Goal: Information Seeking & Learning: Find specific fact

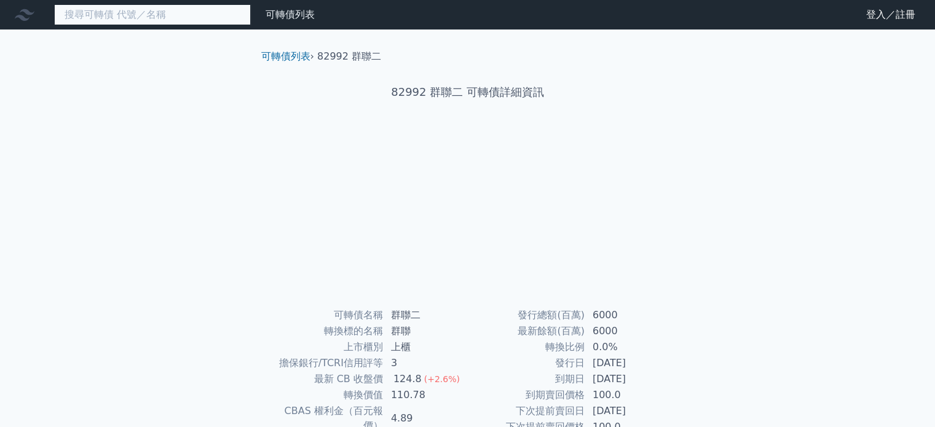
click at [175, 12] on input at bounding box center [152, 14] width 197 height 21
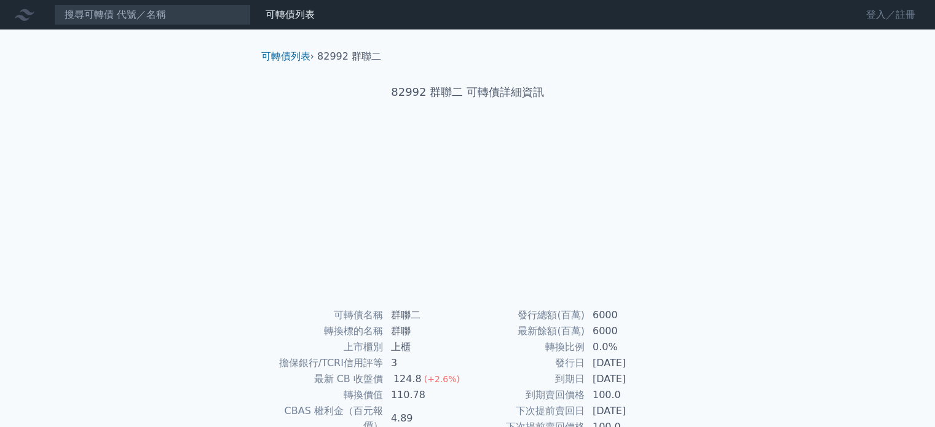
click at [906, 6] on link "登入／註冊" at bounding box center [891, 15] width 69 height 20
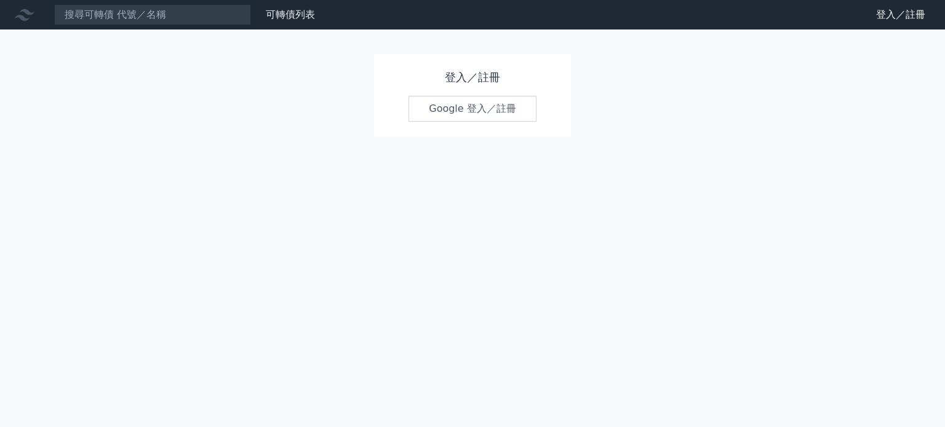
click at [451, 101] on link "Google 登入／註冊" at bounding box center [472, 109] width 128 height 26
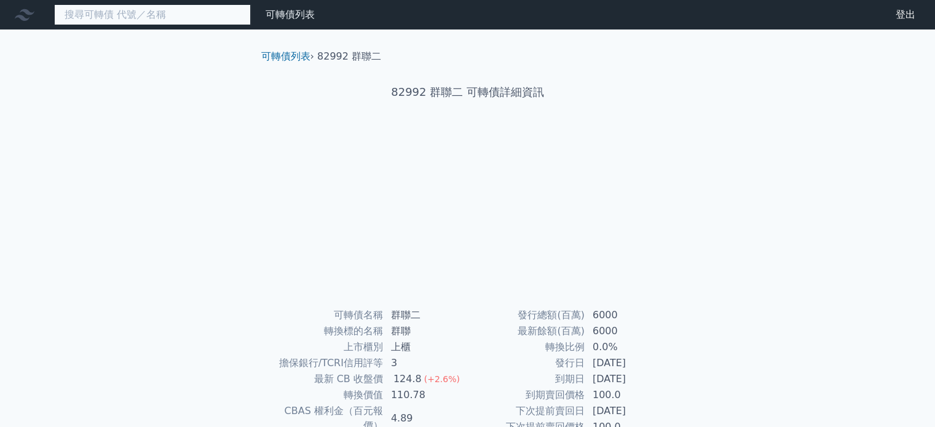
click at [140, 14] on input at bounding box center [152, 14] width 197 height 21
click at [140, 14] on input "8090" at bounding box center [152, 14] width 197 height 21
click at [140, 14] on input "8091" at bounding box center [152, 14] width 197 height 21
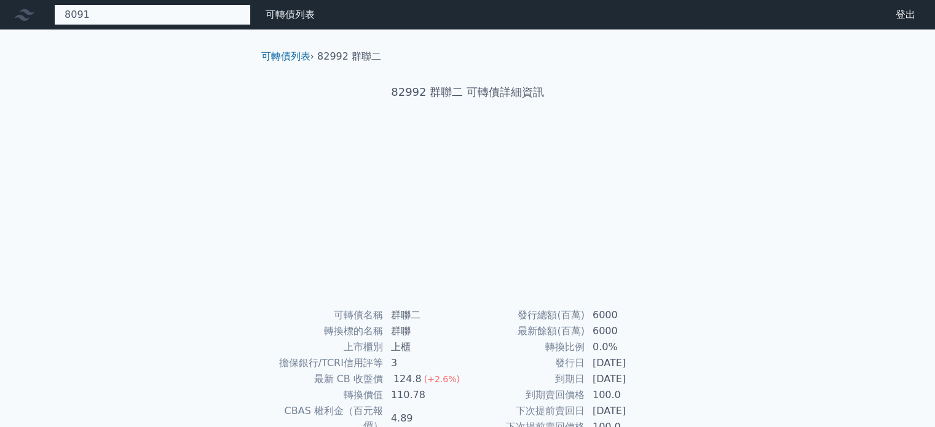
click at [197, 12] on input "8091" at bounding box center [152, 14] width 197 height 21
type input "8091"
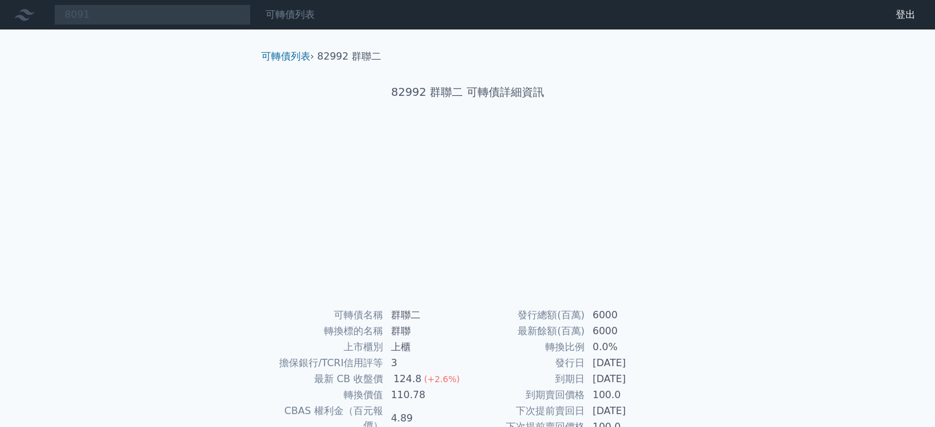
click at [274, 19] on link "可轉債列表" at bounding box center [290, 15] width 49 height 12
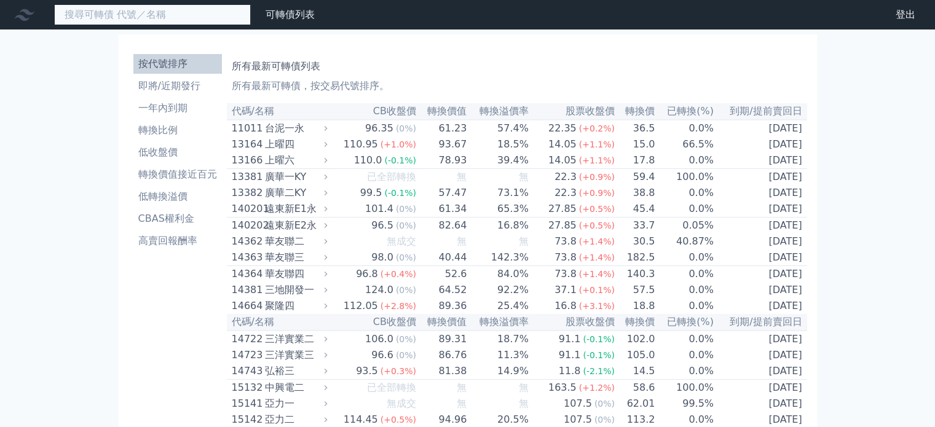
click at [210, 15] on input at bounding box center [152, 14] width 197 height 21
click at [210, 15] on input "80910" at bounding box center [152, 14] width 197 height 21
type input "8"
type input "8299"
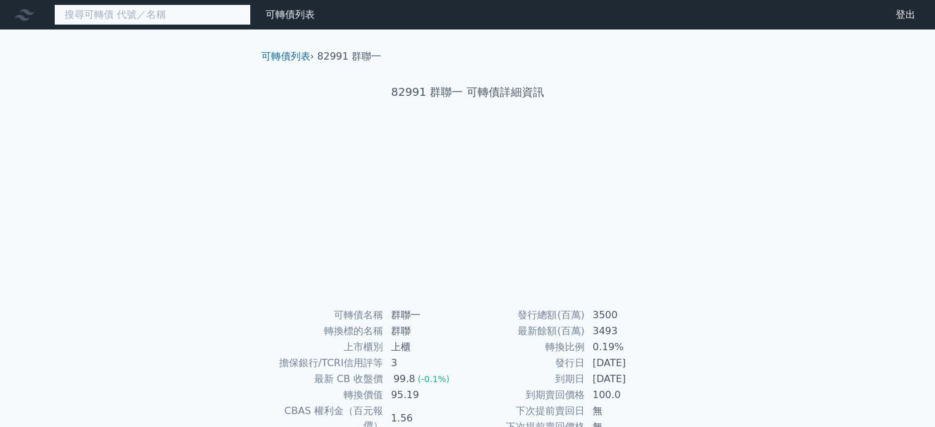
click at [105, 17] on input at bounding box center [152, 14] width 197 height 21
type input "8"
click at [418, 87] on h1 "82991 群聯一 可轉債詳細資訊" at bounding box center [468, 92] width 433 height 17
click at [23, 10] on icon at bounding box center [25, 15] width 20 height 12
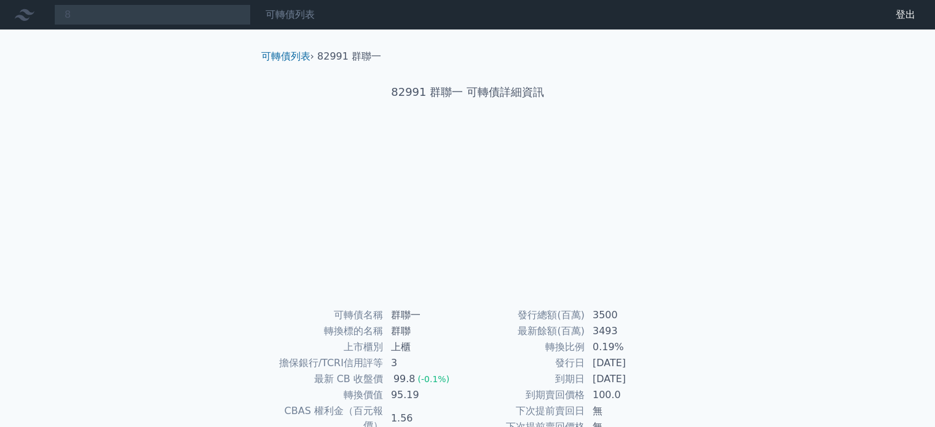
click at [273, 17] on link "可轉債列表" at bounding box center [290, 15] width 49 height 12
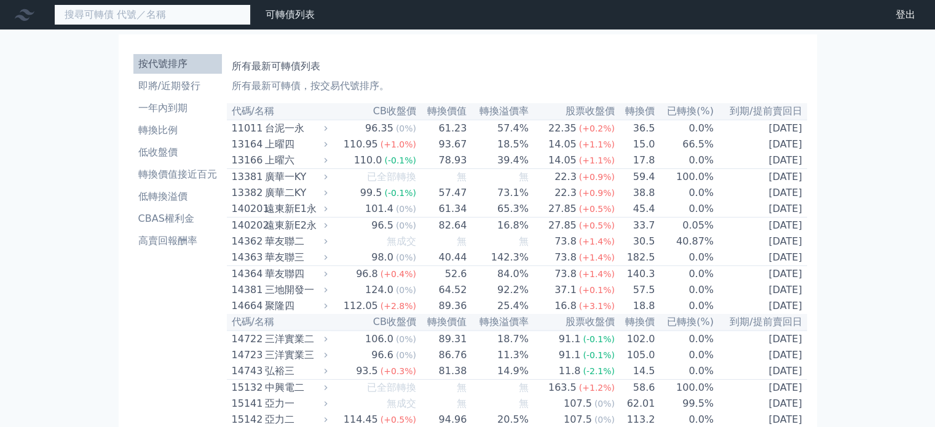
click at [199, 12] on input at bounding box center [152, 14] width 197 height 21
type input "8"
type input "8299"
click at [255, 298] on div "14381" at bounding box center [247, 290] width 30 height 15
click at [274, 298] on div "三地開發一" at bounding box center [295, 290] width 60 height 15
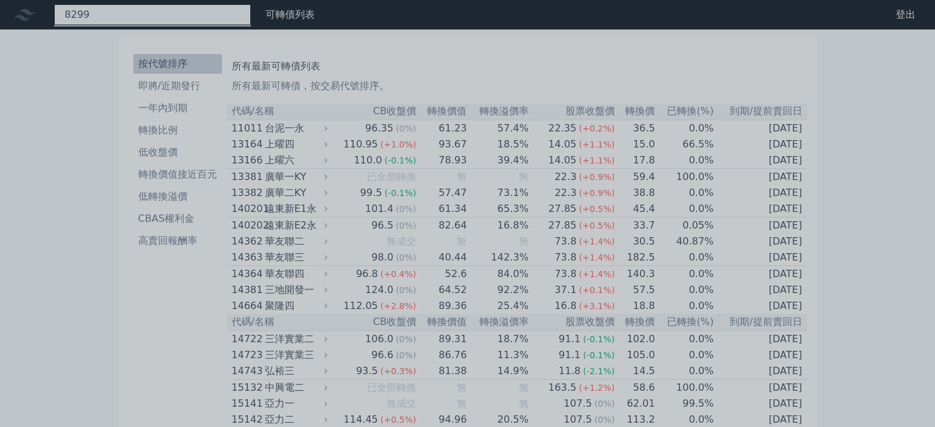
click at [145, 7] on div "8299" at bounding box center [152, 14] width 197 height 21
click at [145, 7] on div at bounding box center [467, 213] width 935 height 427
click at [145, 7] on div "8299" at bounding box center [152, 14] width 197 height 21
click at [153, 14] on div at bounding box center [467, 213] width 935 height 427
click at [153, 14] on div "8299" at bounding box center [152, 14] width 197 height 21
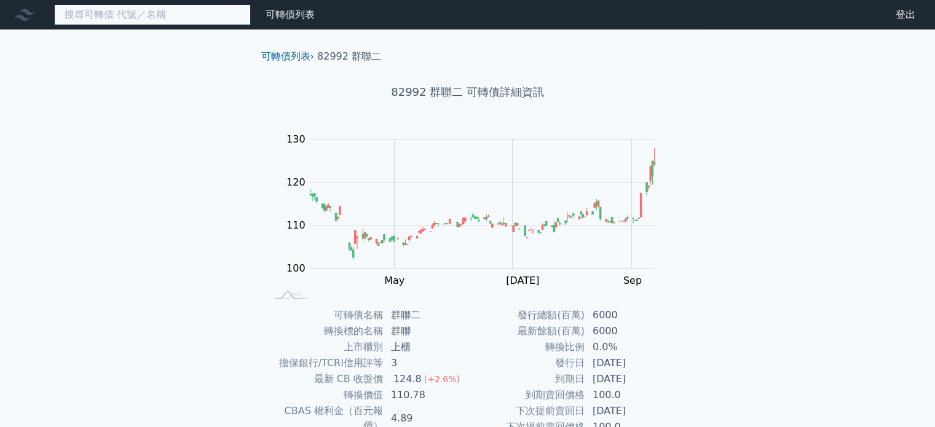
click at [198, 23] on input at bounding box center [152, 14] width 197 height 21
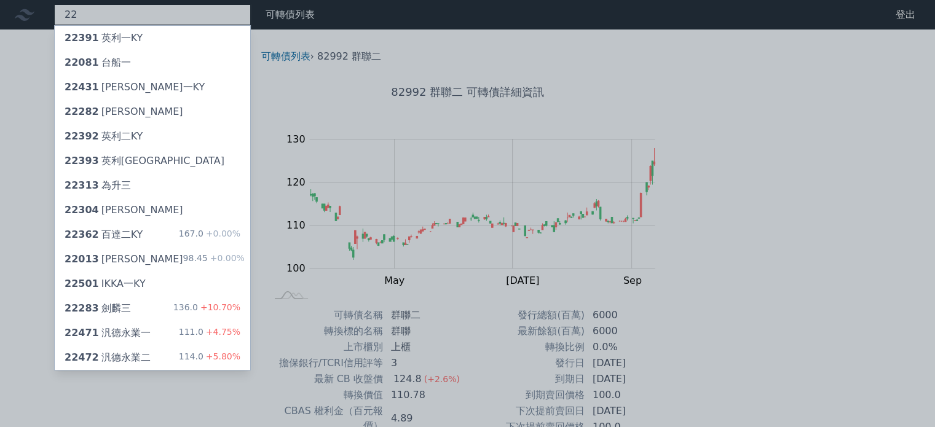
type input "2"
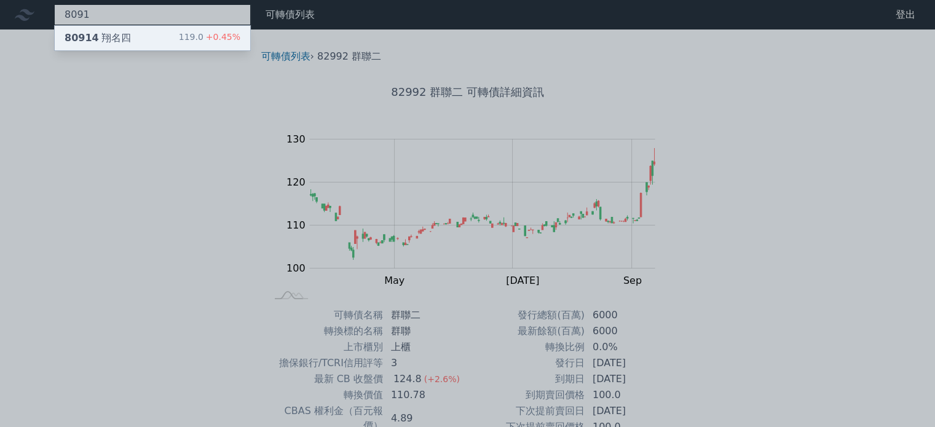
type input "8091"
click at [180, 42] on div "80914 [PERSON_NAME]名四 119.0 +0.45%" at bounding box center [153, 38] width 196 height 25
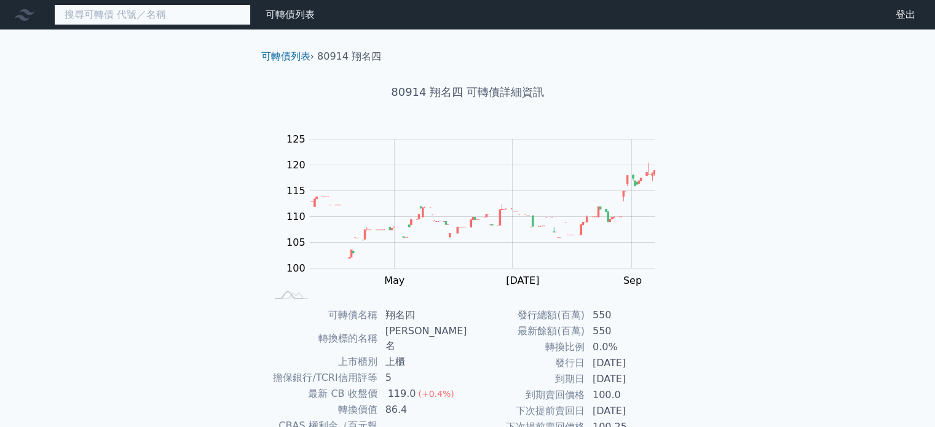
click at [171, 14] on input at bounding box center [152, 14] width 197 height 21
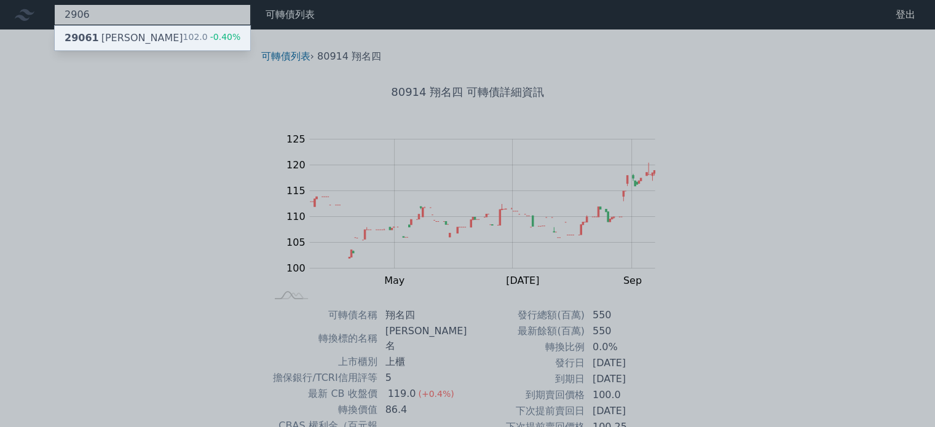
type input "2906"
click at [153, 42] on div "29061 高林一 102.0 -0.40%" at bounding box center [153, 38] width 196 height 25
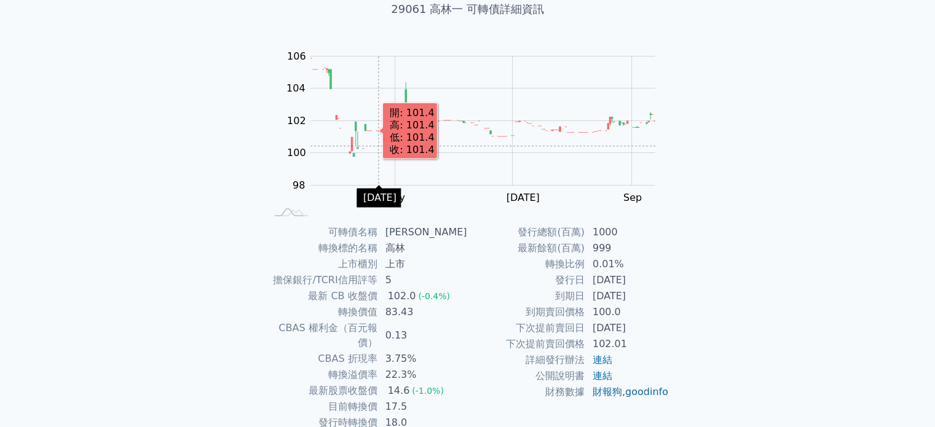
scroll to position [62, 0]
